Goal: Task Accomplishment & Management: Manage account settings

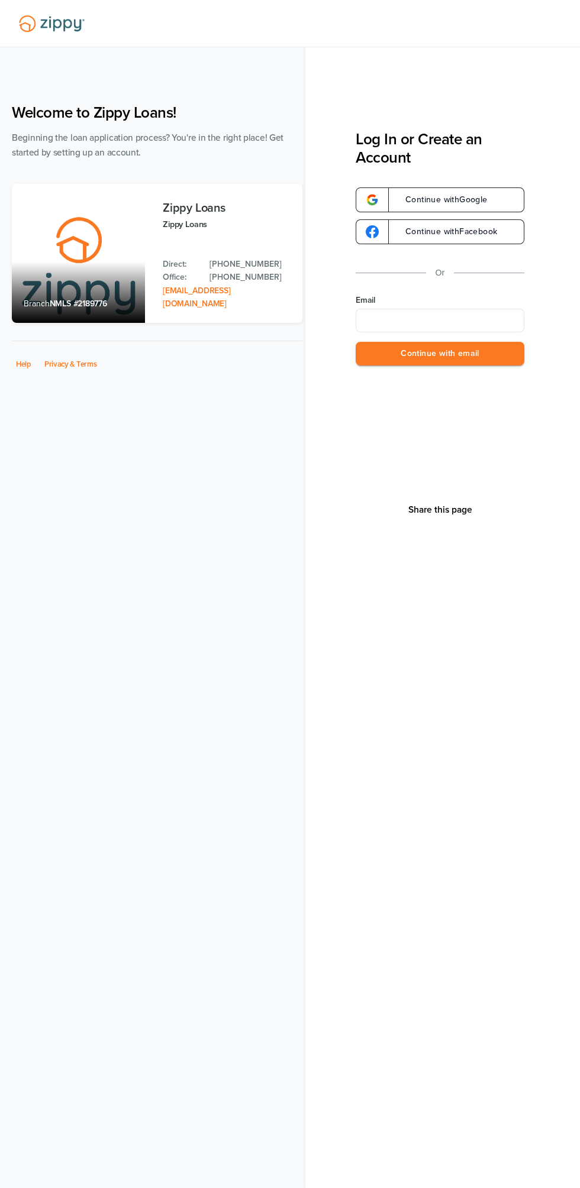
click at [452, 321] on input "Email" at bounding box center [439, 321] width 169 height 24
type input "**********"
click at [467, 355] on button "Continue with email" at bounding box center [439, 354] width 169 height 24
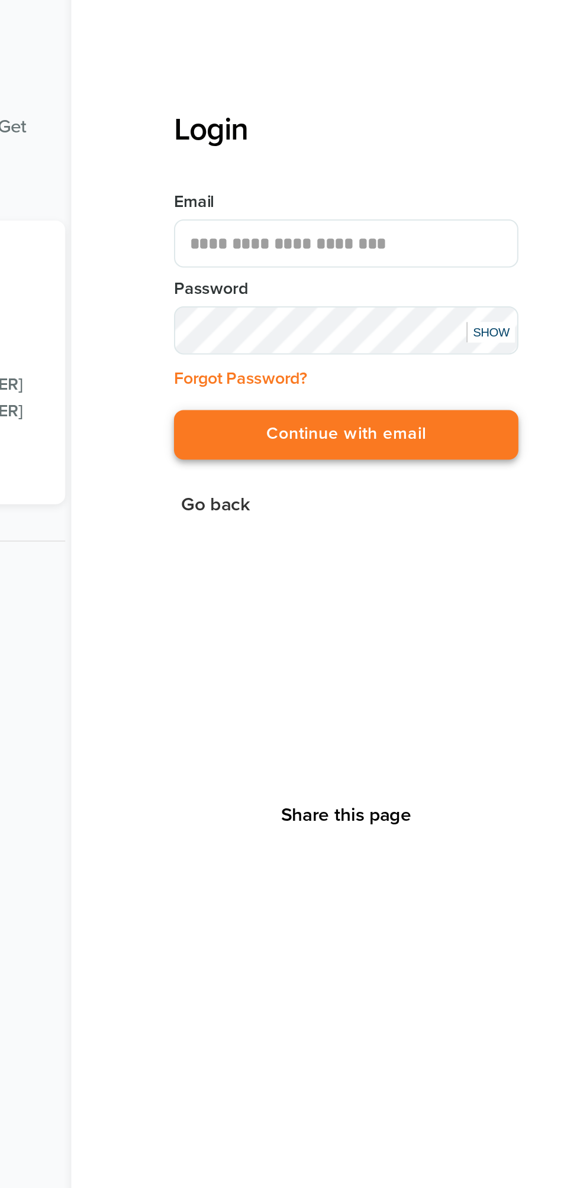
click at [492, 280] on button "Continue with email" at bounding box center [439, 289] width 169 height 24
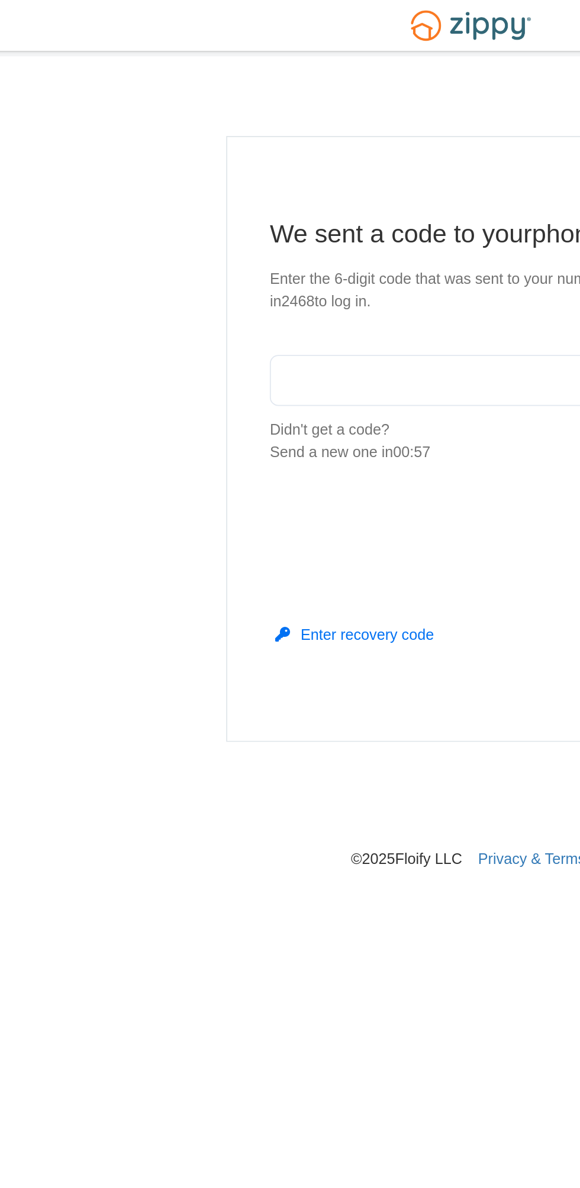
scroll to position [2, 0]
click at [266, 199] on input "text" at bounding box center [290, 212] width 224 height 28
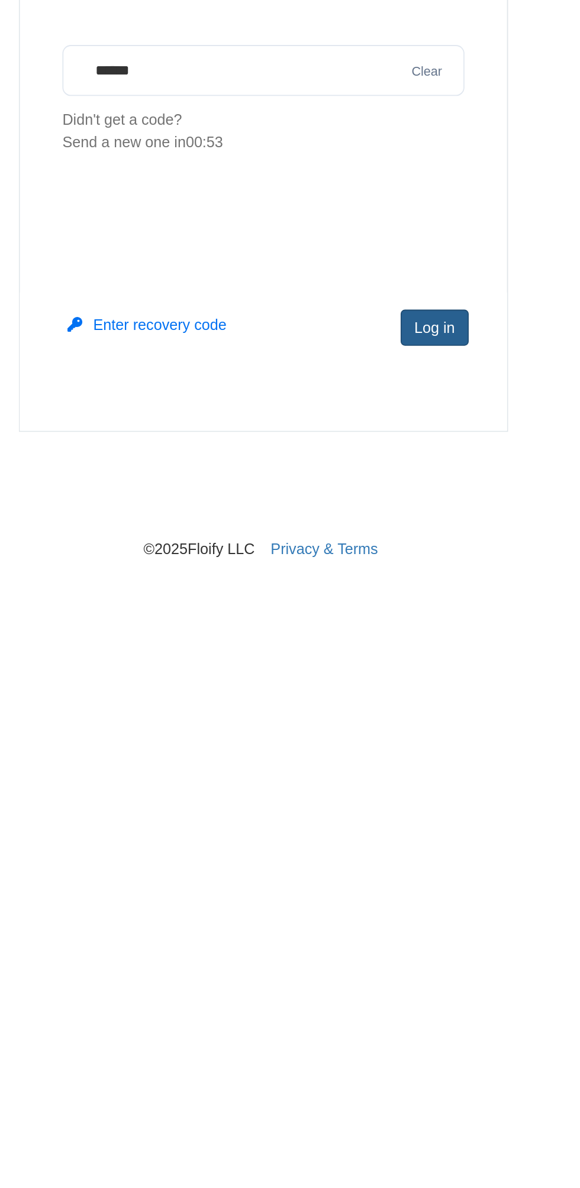
type input "******"
click at [384, 345] on button "Log in" at bounding box center [385, 355] width 38 height 20
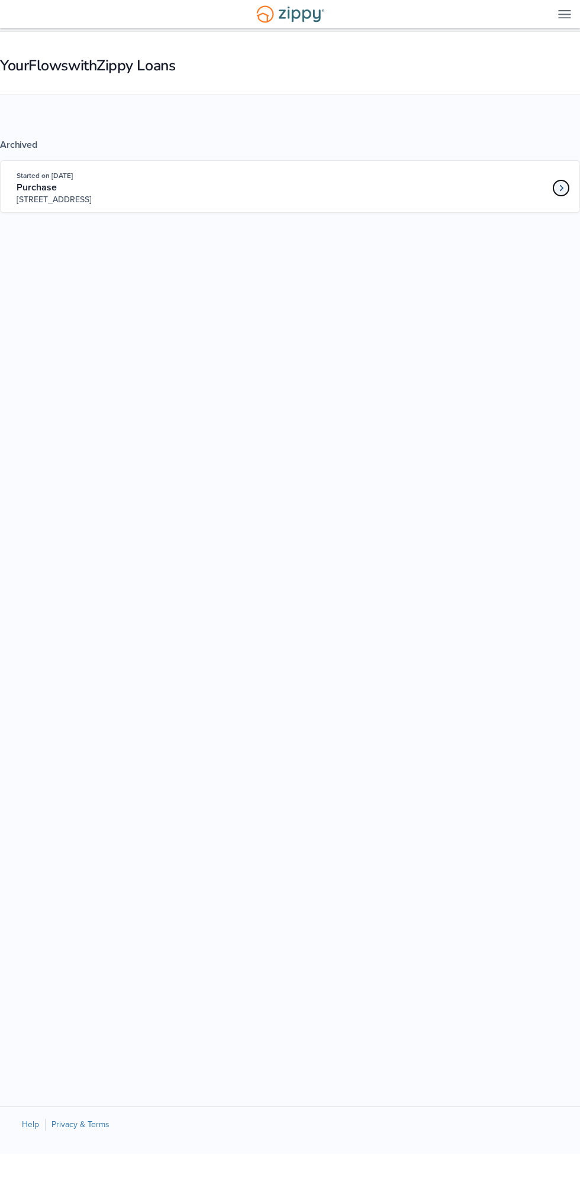
click at [565, 186] on link "Loan number 4204407" at bounding box center [561, 188] width 18 height 18
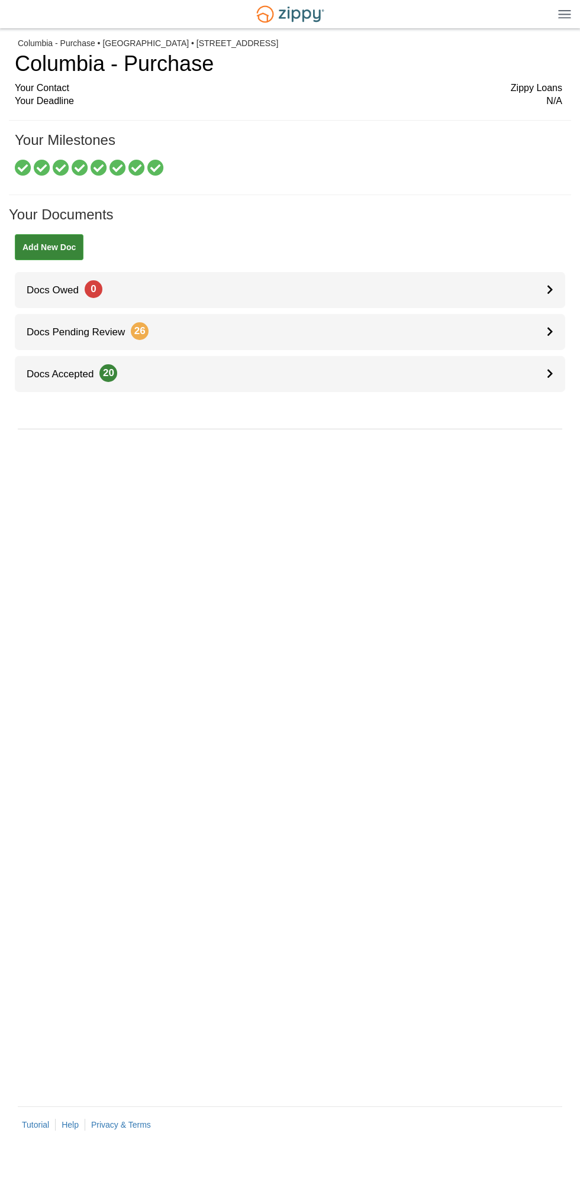
click at [565, 14] on img at bounding box center [564, 13] width 13 height 9
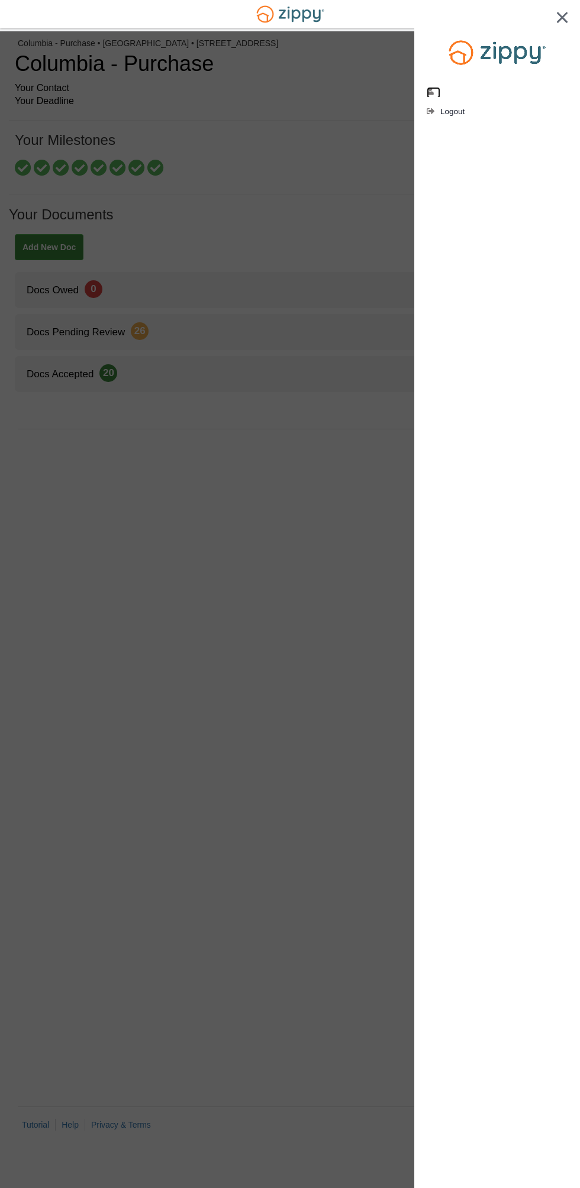
click at [433, 92] on icon "edit profile" at bounding box center [430, 92] width 9 height 8
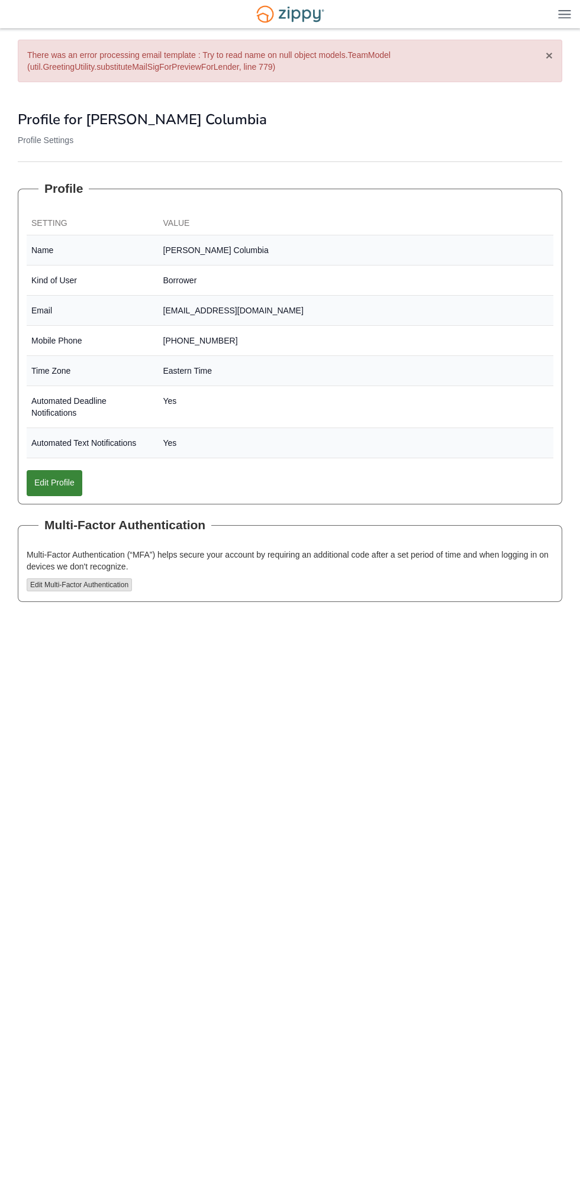
click at [549, 55] on button "×" at bounding box center [548, 55] width 7 height 12
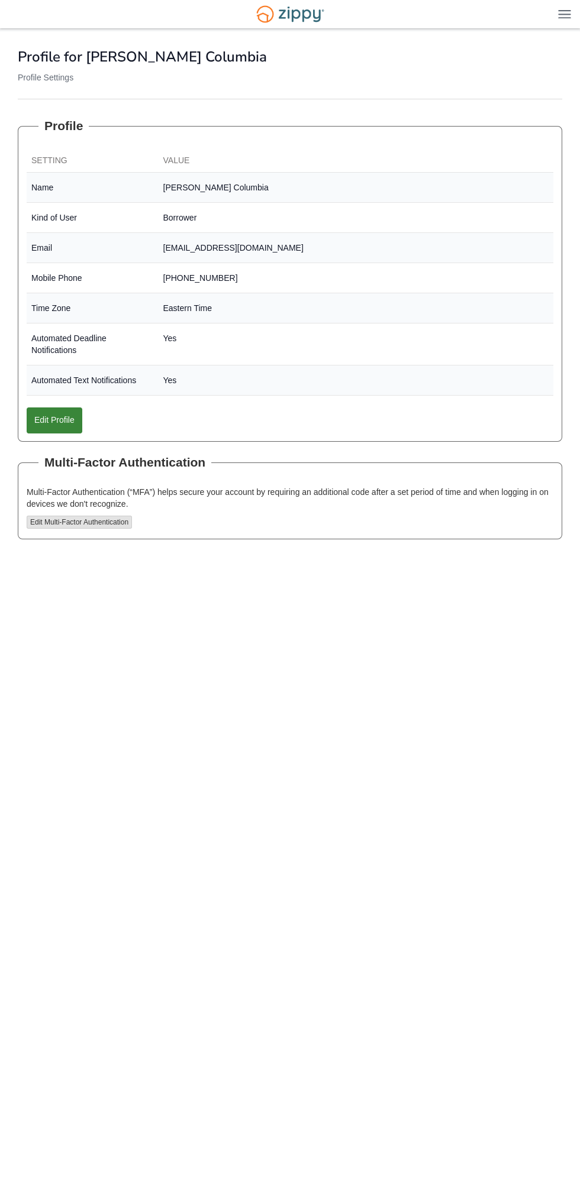
click at [564, 14] on img at bounding box center [564, 13] width 13 height 9
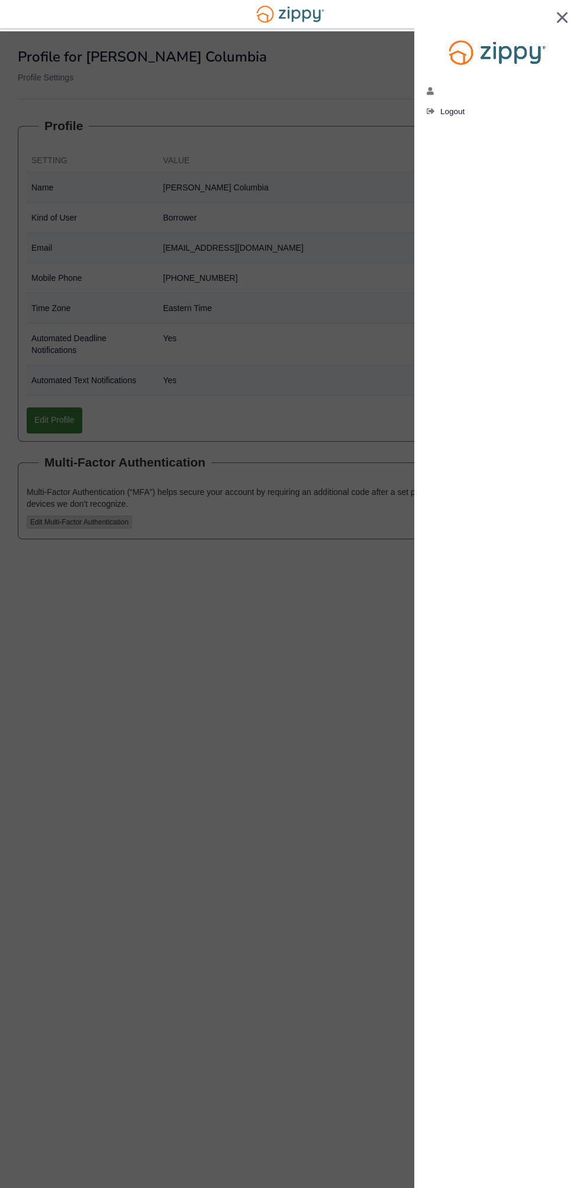
click at [488, 113] on li "Logout" at bounding box center [496, 111] width 141 height 11
click at [458, 111] on span "Logout" at bounding box center [452, 111] width 24 height 9
